Goal: Task Accomplishment & Management: Manage account settings

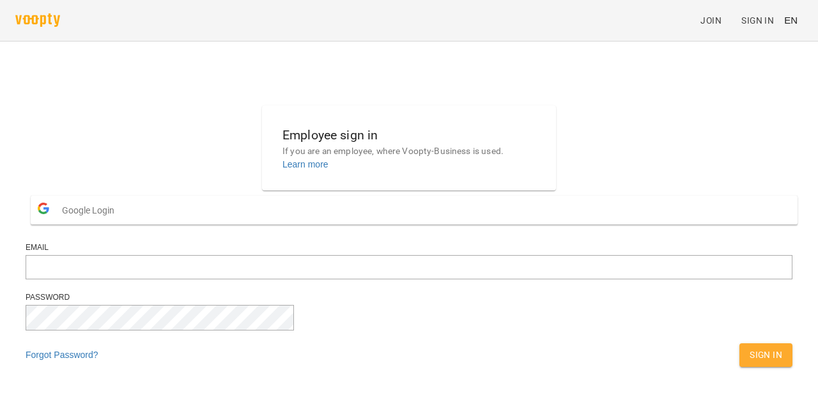
click at [121, 223] on span "Google Login" at bounding box center [91, 211] width 59 height 26
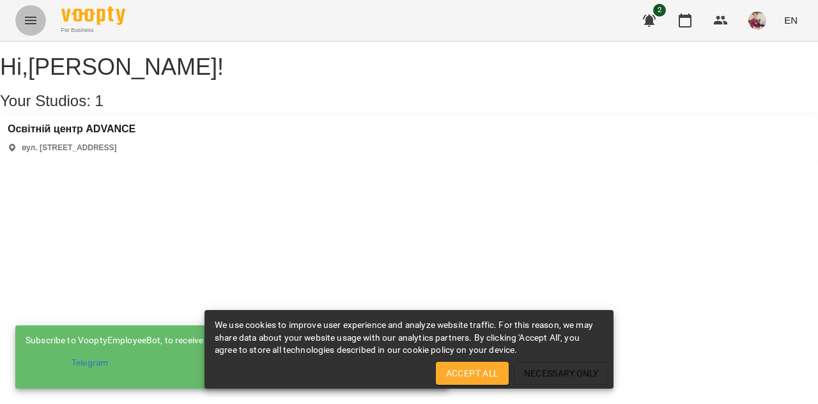
click at [22, 16] on button "Menu" at bounding box center [30, 20] width 31 height 31
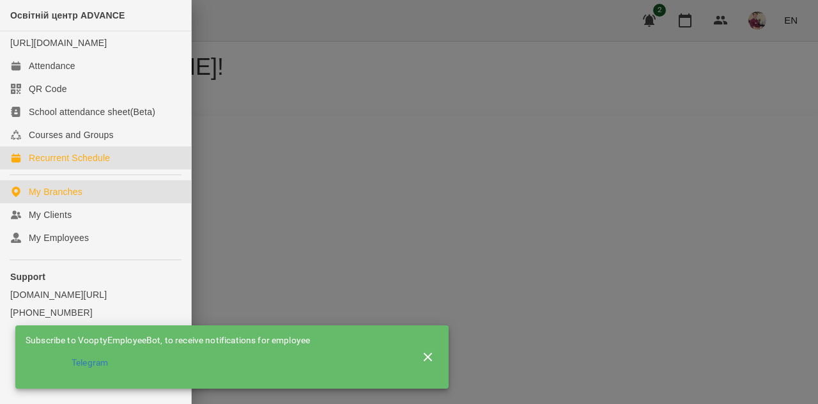
click at [91, 164] on div "Recurrent Schedule" at bounding box center [69, 158] width 81 height 13
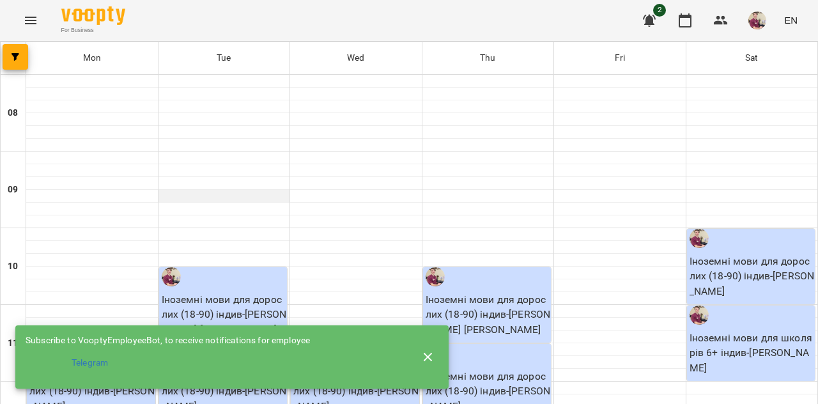
scroll to position [136, 0]
click at [428, 350] on icon "button" at bounding box center [428, 357] width 15 height 15
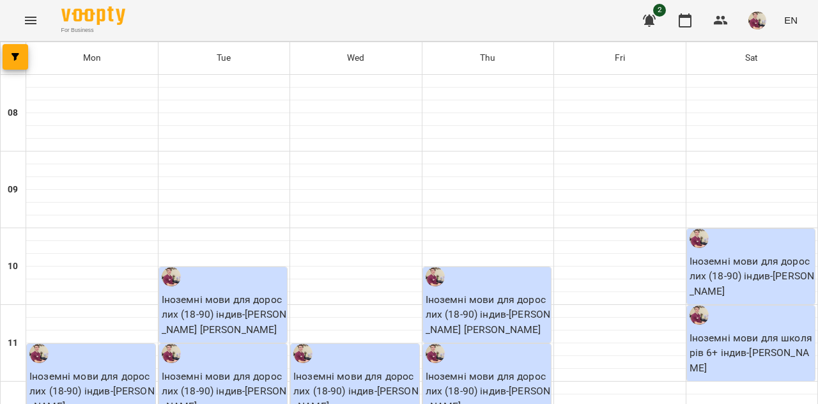
scroll to position [295, 0]
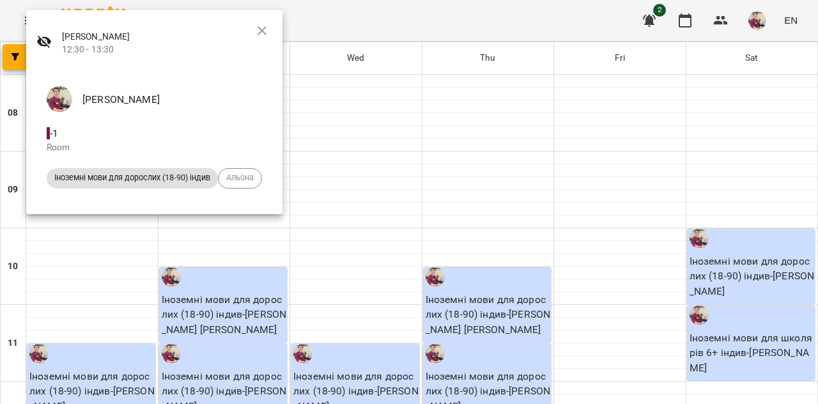
click at [367, 271] on div at bounding box center [409, 202] width 818 height 404
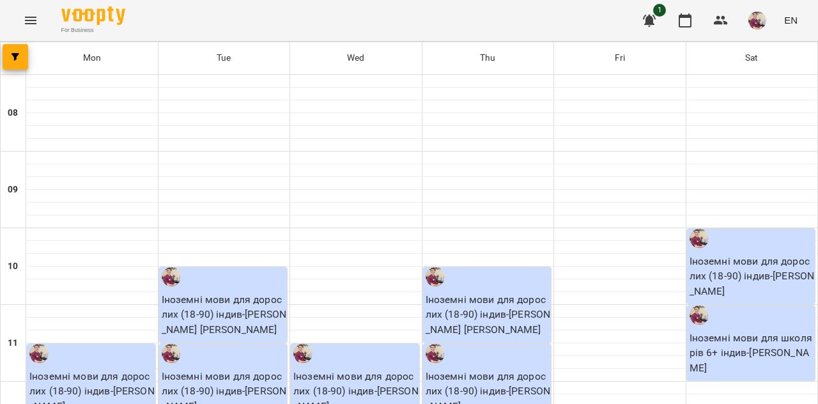
scroll to position [480, 0]
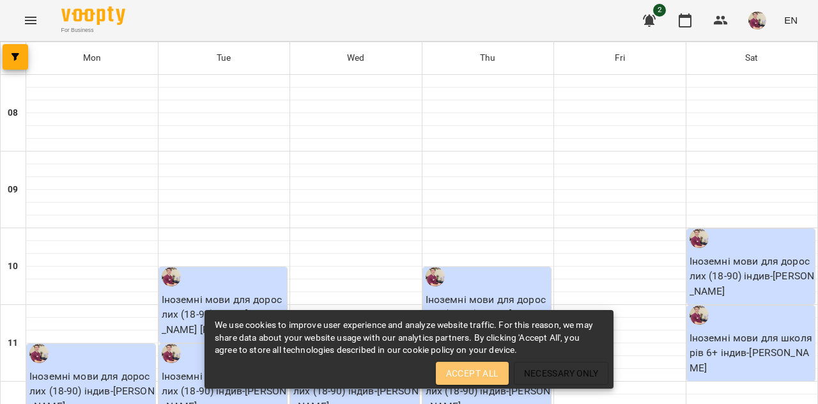
click at [455, 373] on span "Accept All" at bounding box center [472, 373] width 52 height 15
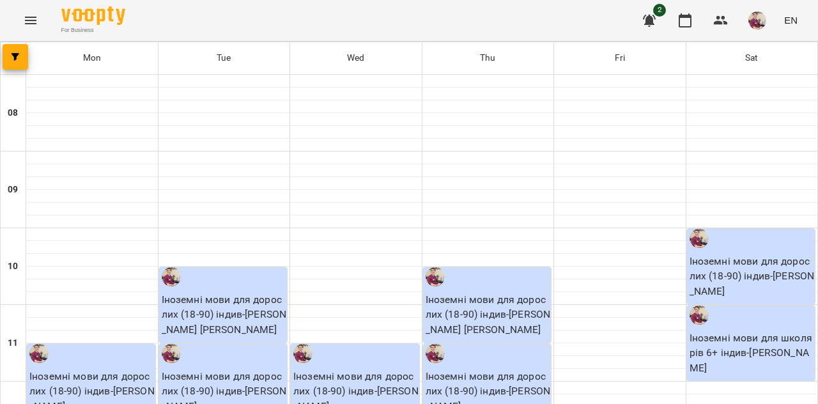
scroll to position [488, 0]
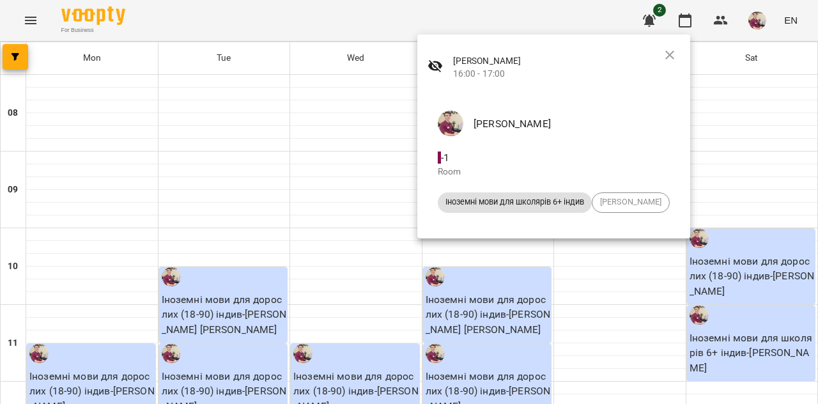
scroll to position [492, 0]
click at [678, 49] on icon "button" at bounding box center [669, 54] width 15 height 15
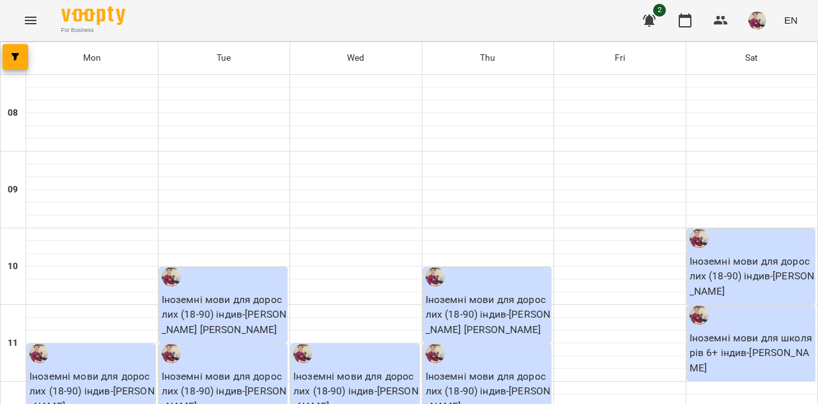
scroll to position [193, 0]
